Goal: Task Accomplishment & Management: Complete application form

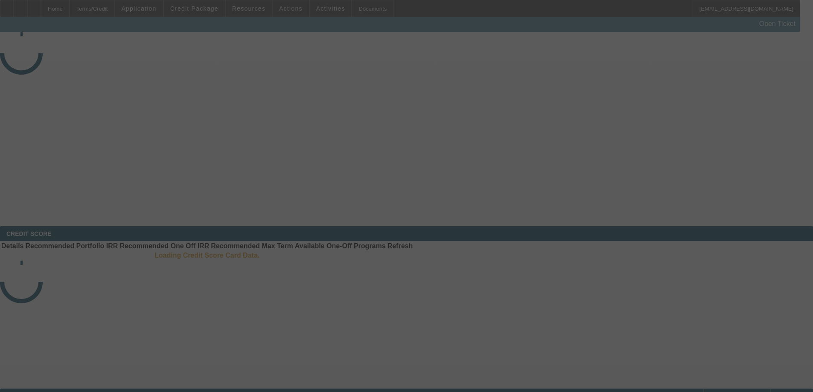
select select "3"
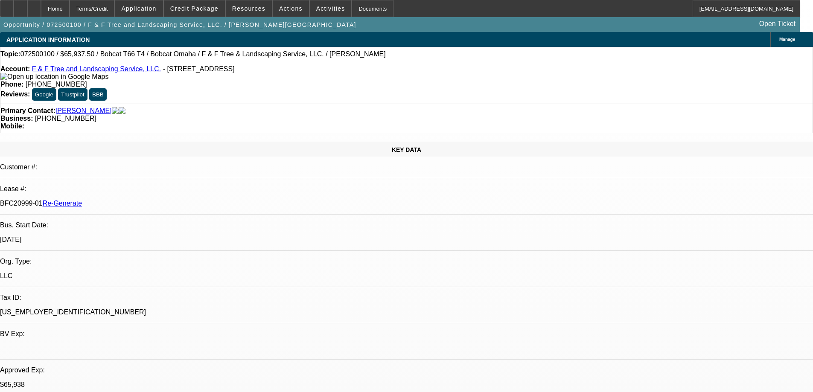
select select "0"
select select "3"
select select "0"
select select "6"
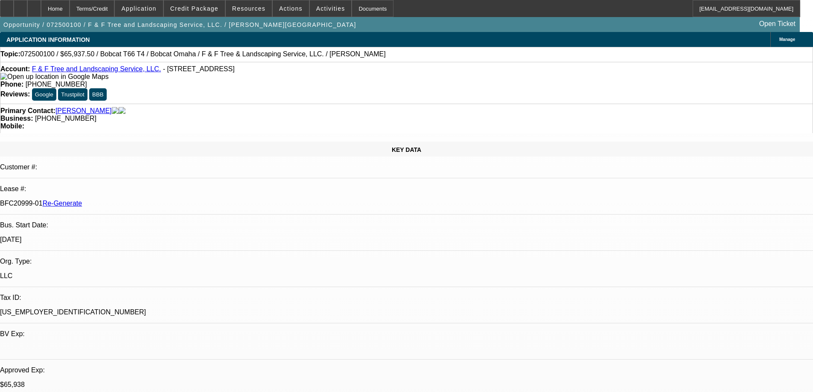
click at [352, 4] on div "Documents" at bounding box center [373, 8] width 42 height 17
click at [359, 13] on div "Documents" at bounding box center [373, 8] width 42 height 17
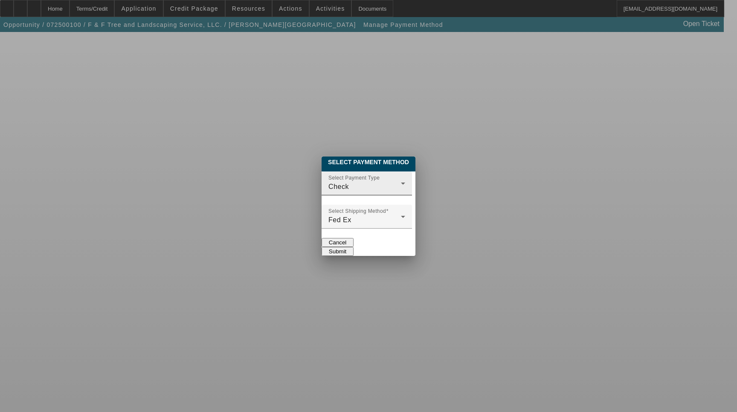
click at [329, 182] on div "Check" at bounding box center [365, 187] width 73 height 10
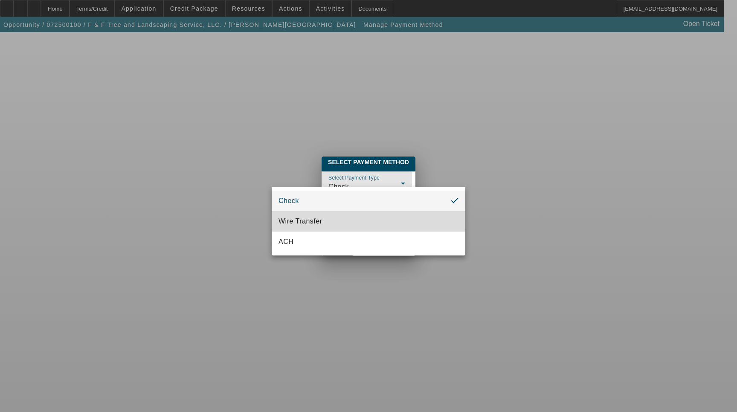
click at [311, 211] on mat-option "Wire Transfer" at bounding box center [369, 221] width 194 height 20
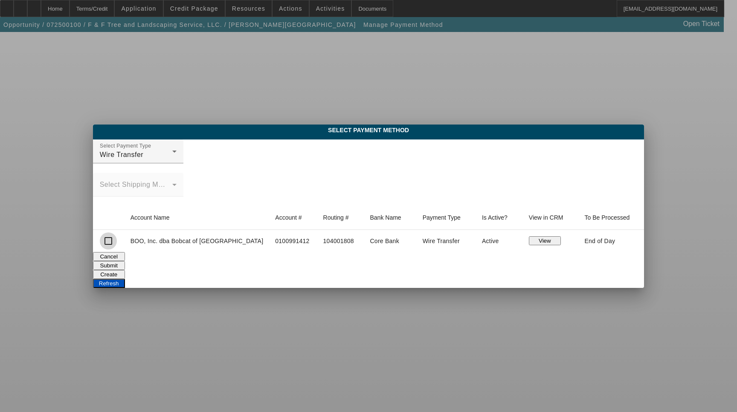
click at [117, 242] on input "checkbox" at bounding box center [108, 241] width 17 height 17
checkbox input "true"
click at [125, 263] on button "Submit" at bounding box center [109, 265] width 32 height 9
